Goal: Task Accomplishment & Management: Use online tool/utility

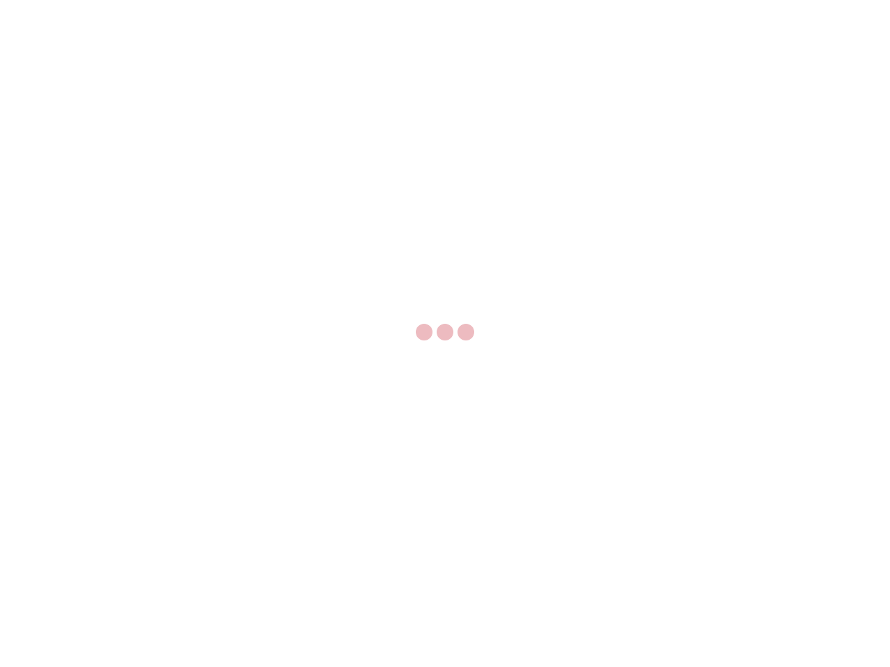
select select "US"
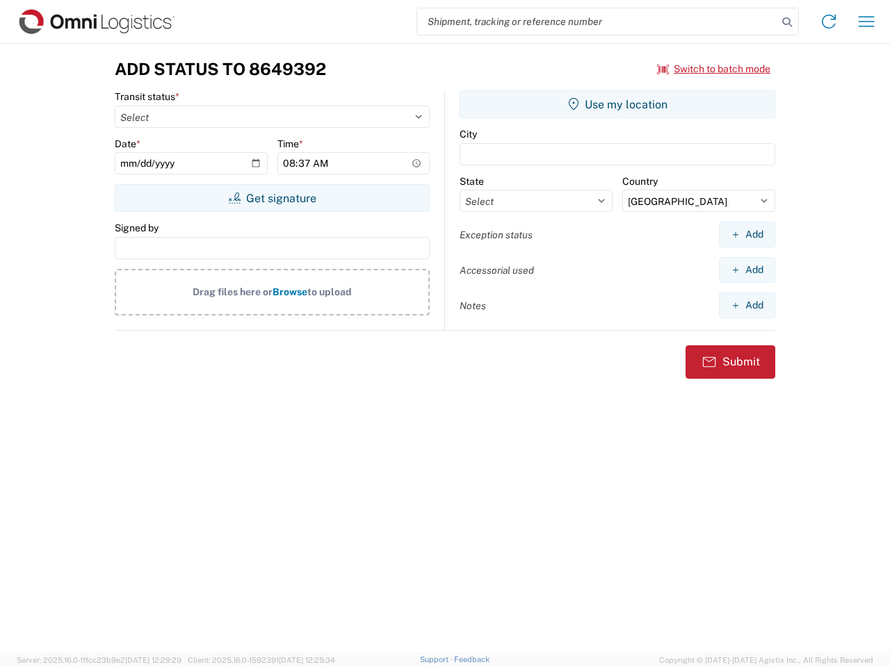
click at [597, 22] on input "search" at bounding box center [597, 21] width 360 height 26
click at [787, 22] on icon at bounding box center [786, 22] width 19 height 19
click at [829, 22] on icon at bounding box center [828, 21] width 22 height 22
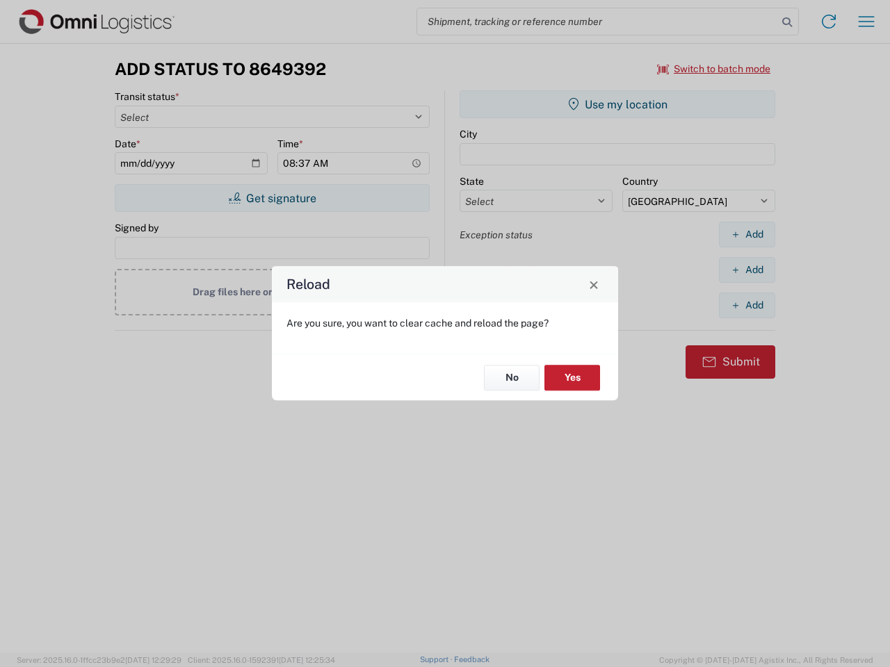
click at [866, 22] on div "Reload Are you sure, you want to clear cache and reload the page? No Yes" at bounding box center [445, 333] width 890 height 667
click at [714, 69] on div "Reload Are you sure, you want to clear cache and reload the page? No Yes" at bounding box center [445, 333] width 890 height 667
click at [272, 198] on div "Reload Are you sure, you want to clear cache and reload the page? No Yes" at bounding box center [445, 333] width 890 height 667
click at [617, 104] on div "Reload Are you sure, you want to clear cache and reload the page? No Yes" at bounding box center [445, 333] width 890 height 667
click at [747, 234] on div "Reload Are you sure, you want to clear cache and reload the page? No Yes" at bounding box center [445, 333] width 890 height 667
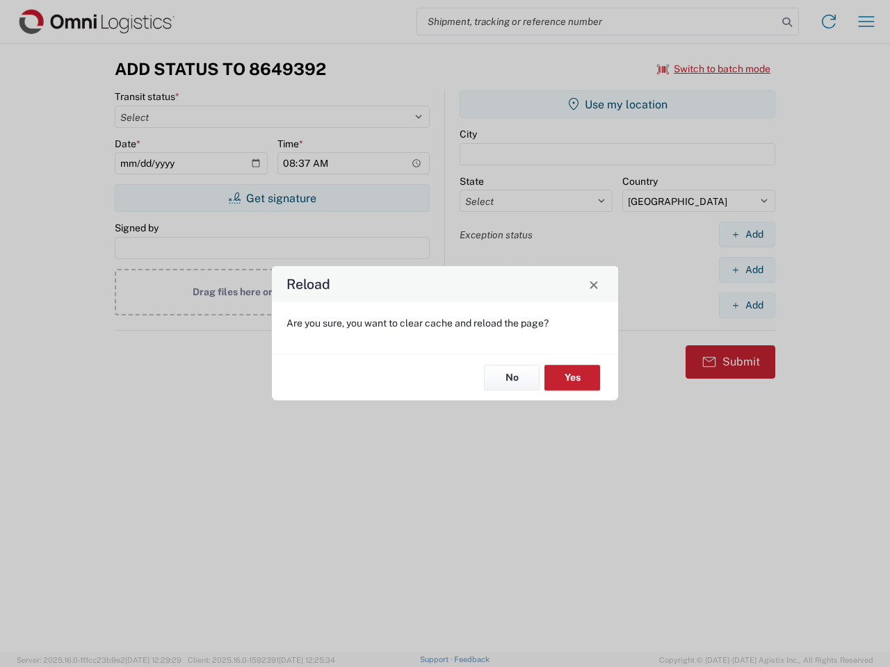
click at [747, 270] on div "Reload Are you sure, you want to clear cache and reload the page? No Yes" at bounding box center [445, 333] width 890 height 667
click at [747, 305] on div "Reload Are you sure, you want to clear cache and reload the page? No Yes" at bounding box center [445, 333] width 890 height 667
